Goal: Task Accomplishment & Management: Manage account settings

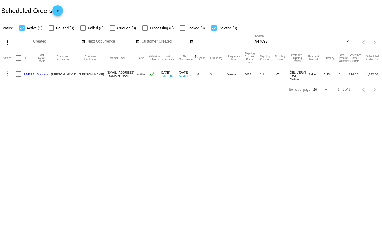
click at [297, 43] on input "944693" at bounding box center [300, 41] width 90 height 4
paste input "[EMAIL_ADDRESS][DOMAIN_NAME]"
type input "[EMAIL_ADDRESS][DOMAIN_NAME]"
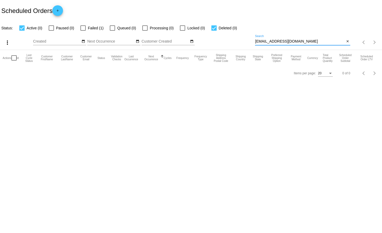
click at [95, 27] on span "Failed (1)" at bounding box center [96, 28] width 16 height 6
click at [83, 31] on input "Failed (1)" at bounding box center [83, 31] width 0 height 0
checkbox input "true"
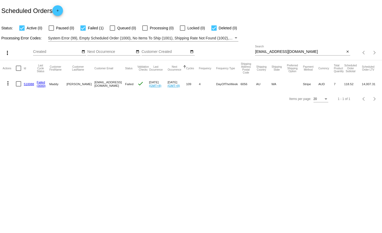
click at [38, 86] on link "(3000)" at bounding box center [41, 85] width 9 height 3
click at [8, 80] on mat-icon "more_vert" at bounding box center [8, 83] width 6 height 6
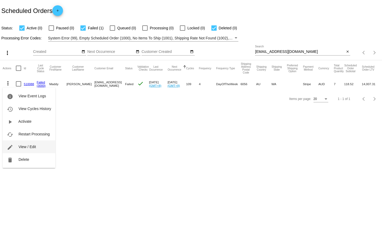
click at [30, 149] on span "View / Edit" at bounding box center [27, 147] width 17 height 4
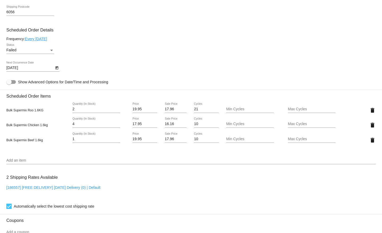
scroll to position [291, 0]
click at [171, 140] on input "17.96" at bounding box center [176, 139] width 22 height 4
drag, startPoint x: 144, startPoint y: 8, endPoint x: 151, endPoint y: 28, distance: 20.4
click at [144, 8] on mat-card "Customer 2696171: [PERSON_NAME] [PERSON_NAME][EMAIL_ADDRESS][DOMAIN_NAME] Custo…" at bounding box center [191, 112] width 382 height 559
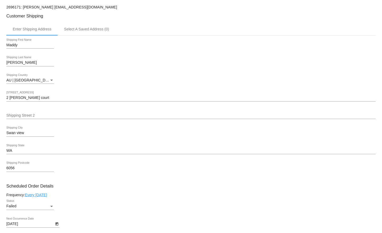
scroll to position [0, 0]
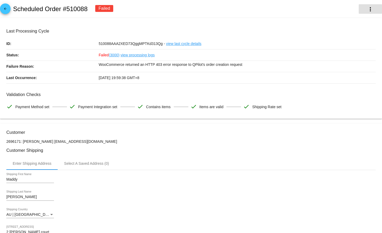
click at [363, 11] on button "more_vert" at bounding box center [370, 9] width 23 height 10
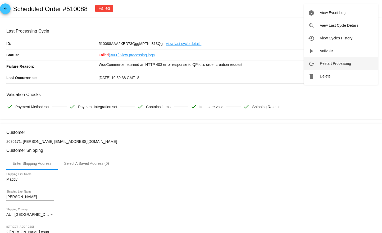
click at [329, 64] on span "Restart Processing" at bounding box center [335, 63] width 31 height 4
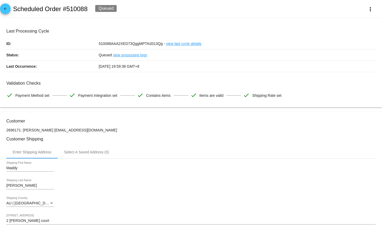
drag, startPoint x: 170, startPoint y: 19, endPoint x: 140, endPoint y: 30, distance: 32.5
click at [170, 19] on mat-card "Last Processing Cycle ID: 510088AAA2XED73QggMPTKd313Qg - view last cycle detail…" at bounding box center [191, 63] width 382 height 90
click at [5, 10] on mat-icon "arrow_back" at bounding box center [5, 10] width 6 height 6
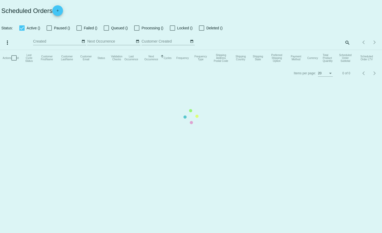
checkbox input "true"
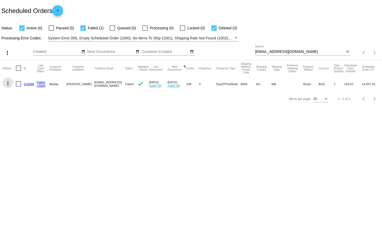
click at [9, 84] on mat-icon "more_vert" at bounding box center [8, 83] width 6 height 6
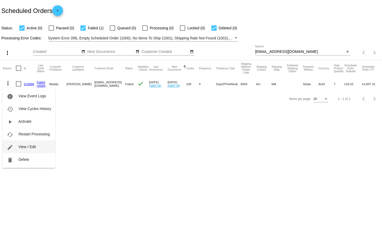
click at [23, 150] on button "edit View / Edit" at bounding box center [29, 147] width 53 height 13
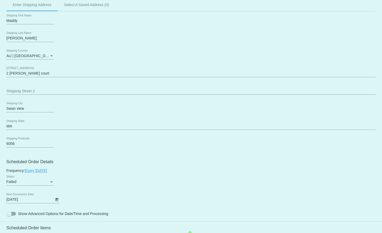
scroll to position [212, 0]
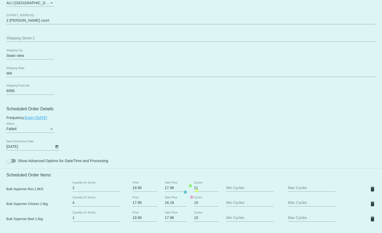
click at [29, 130] on mat-card "Customer 2696171: [PERSON_NAME] [PERSON_NAME][EMAIL_ADDRESS][DOMAIN_NAME] Custo…" at bounding box center [191, 191] width 382 height 559
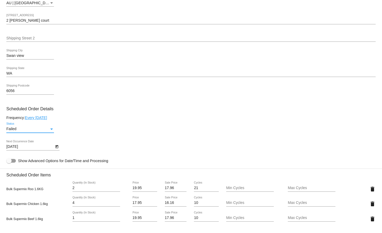
click at [23, 129] on div "Failed" at bounding box center [27, 129] width 43 height 4
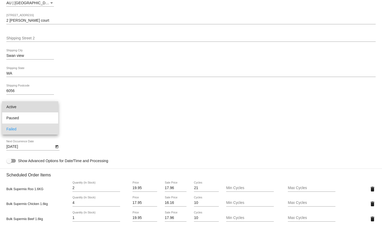
click at [23, 103] on span "Active" at bounding box center [30, 106] width 48 height 11
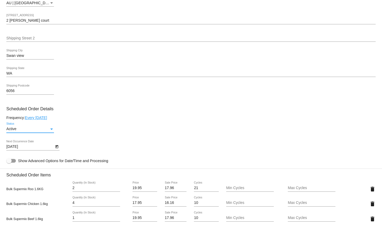
click at [23, 148] on body "arrow_back Scheduled Order #510088 Active more_vert Last Processing Cycle ID: 5…" at bounding box center [191, 116] width 382 height 233
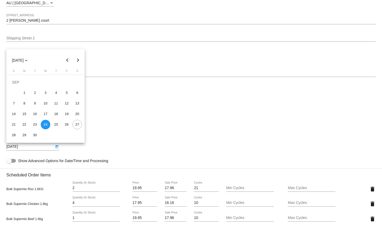
click at [73, 63] on div "[DATE]" at bounding box center [46, 60] width 76 height 11
click at [75, 61] on button "Next month" at bounding box center [78, 60] width 11 height 11
click at [47, 84] on div "1" at bounding box center [46, 83] width 10 height 10
type input "[DATE]"
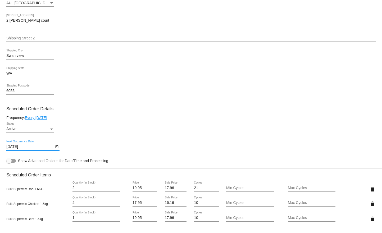
scroll to position [344, 0]
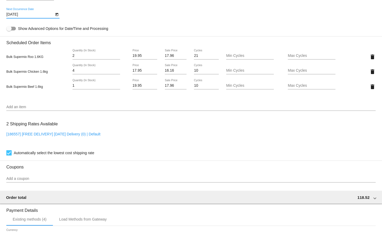
click at [206, 150] on div "Automatically select the lowest cost shipping rate" at bounding box center [191, 153] width 370 height 6
